Goal: Communication & Community: Answer question/provide support

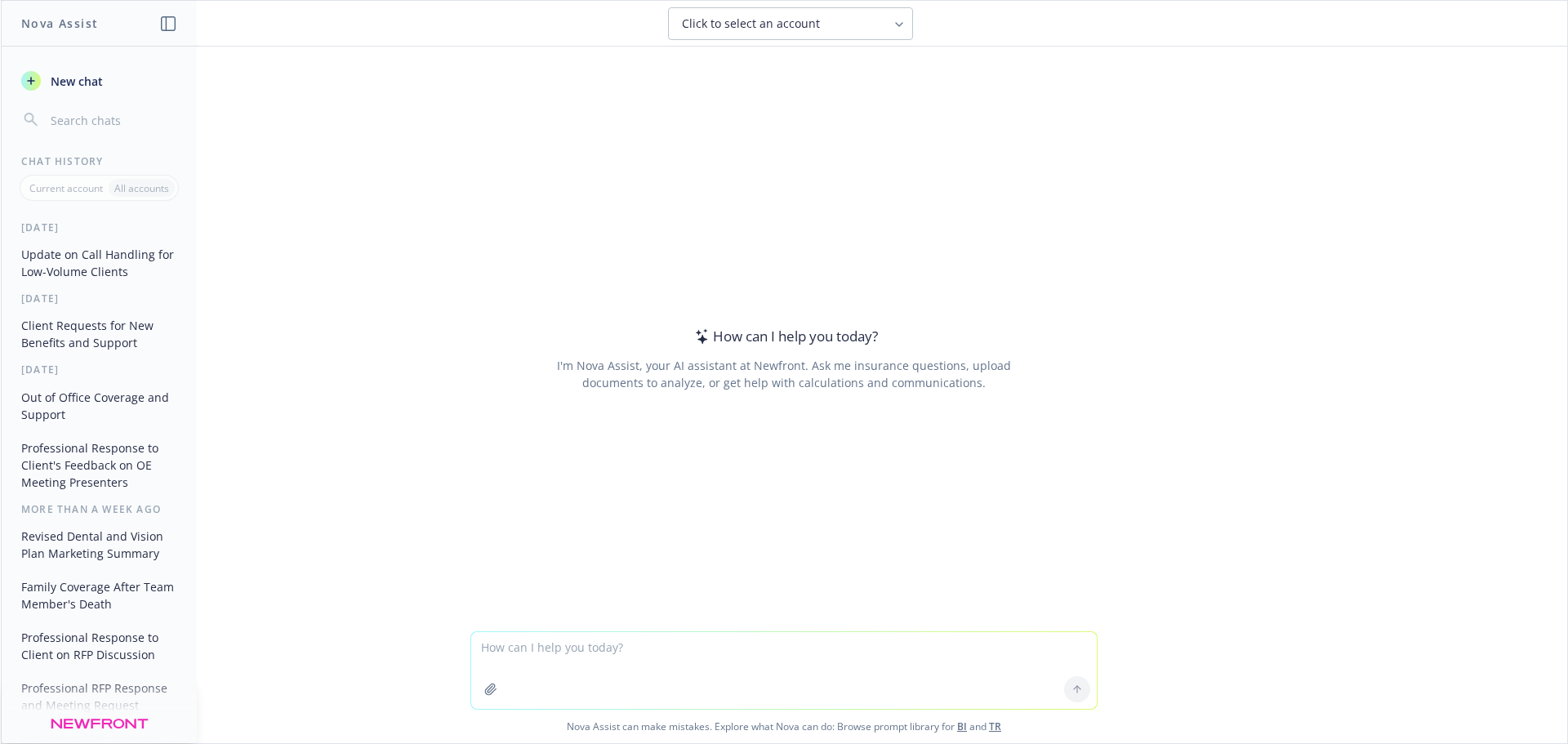
paste textarea "In your client conversations, what benefits / perks / support are clients askin…"
type textarea "In your client conversations, what benefits / perks / support are clients askin…"
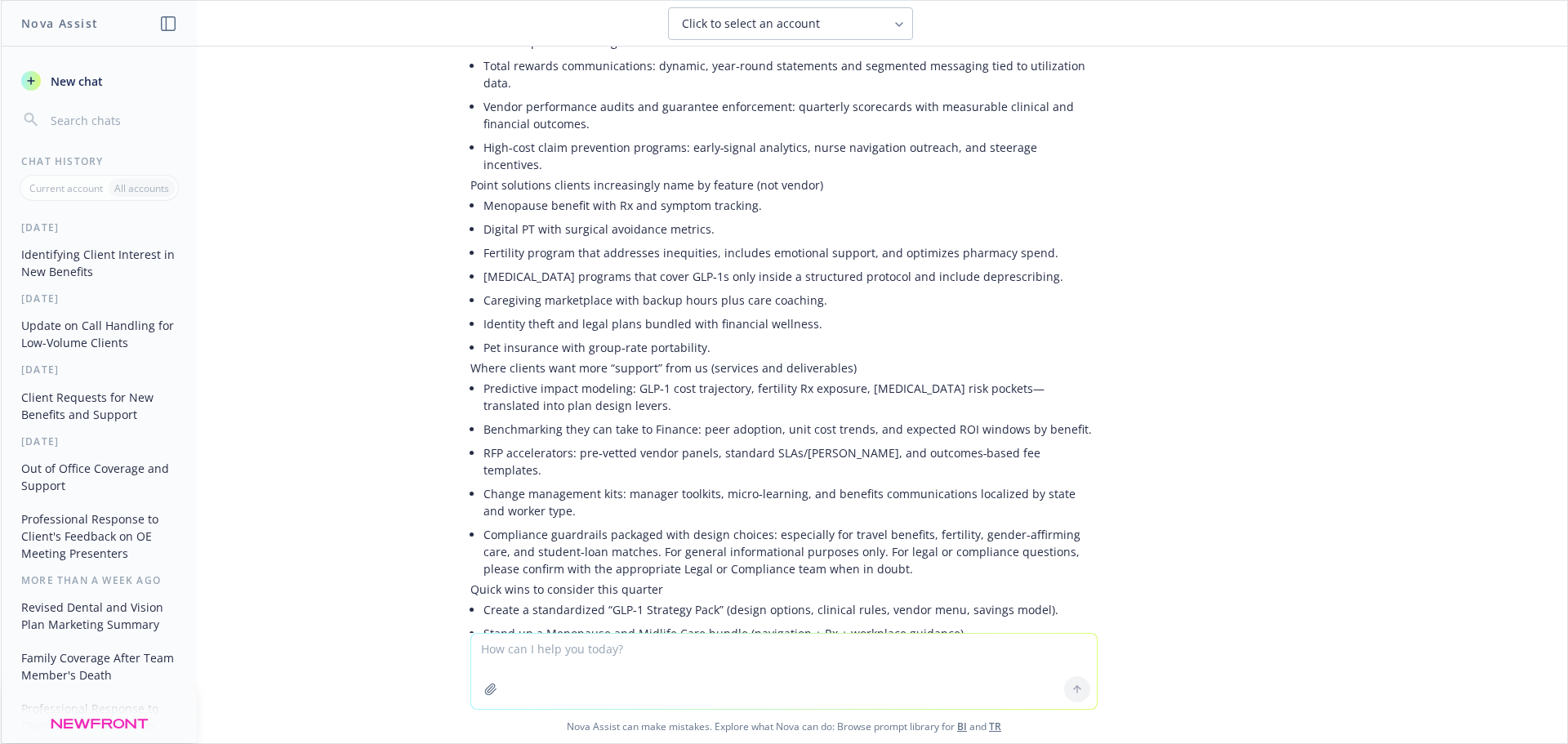
scroll to position [768, 0]
